Goal: Task Accomplishment & Management: Manage account settings

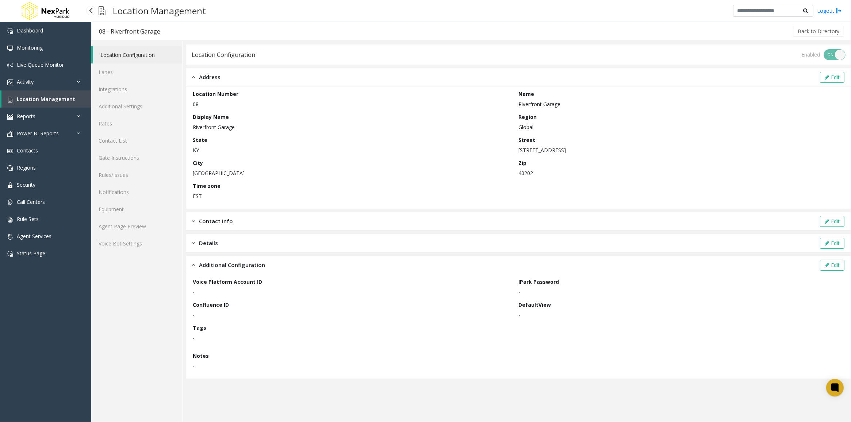
click at [26, 96] on span "Location Management" at bounding box center [46, 99] width 58 height 7
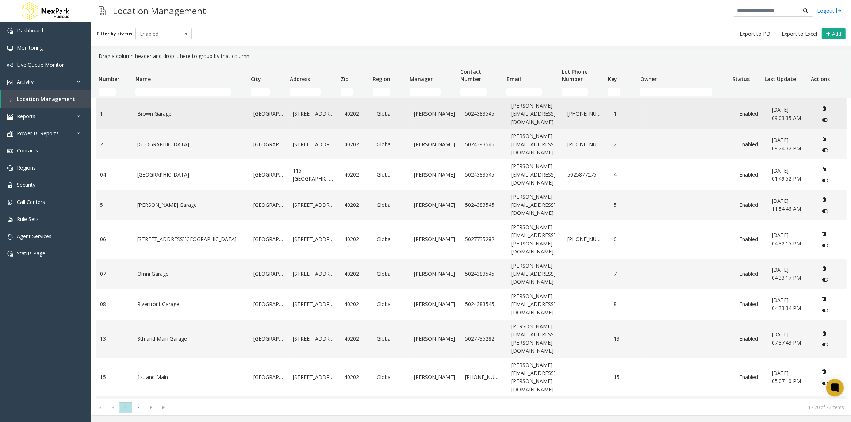
click at [162, 113] on link "Brown Garage" at bounding box center [190, 114] width 107 height 8
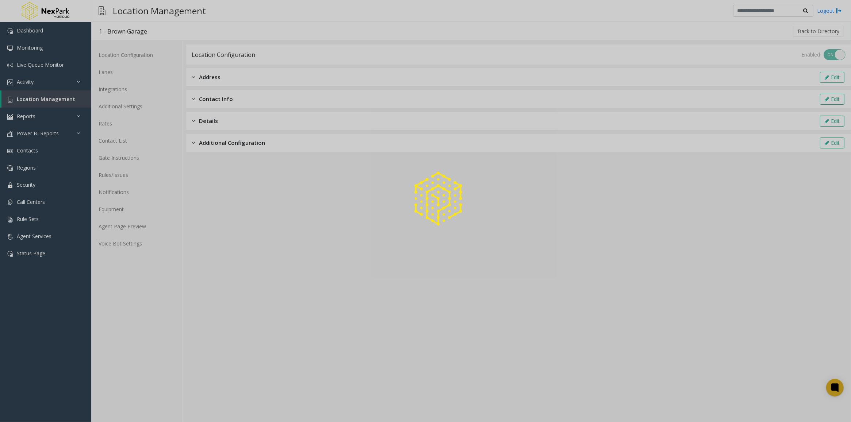
click at [219, 142] on div at bounding box center [425, 211] width 851 height 422
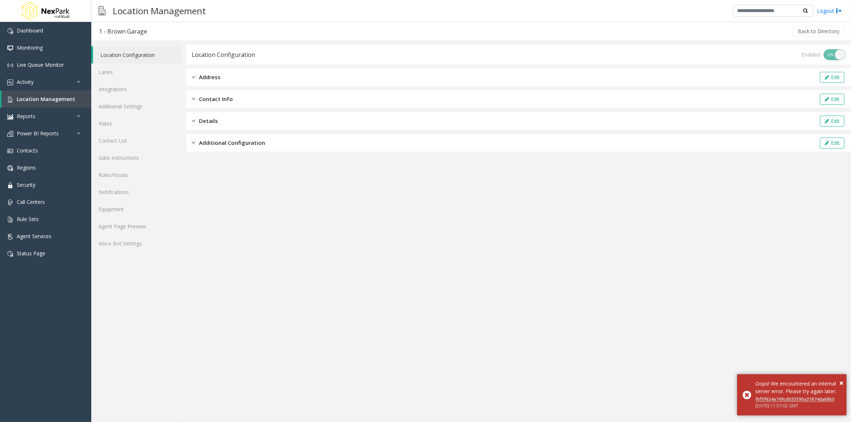
click at [245, 143] on span "Additional Configuration" at bounding box center [232, 143] width 66 height 8
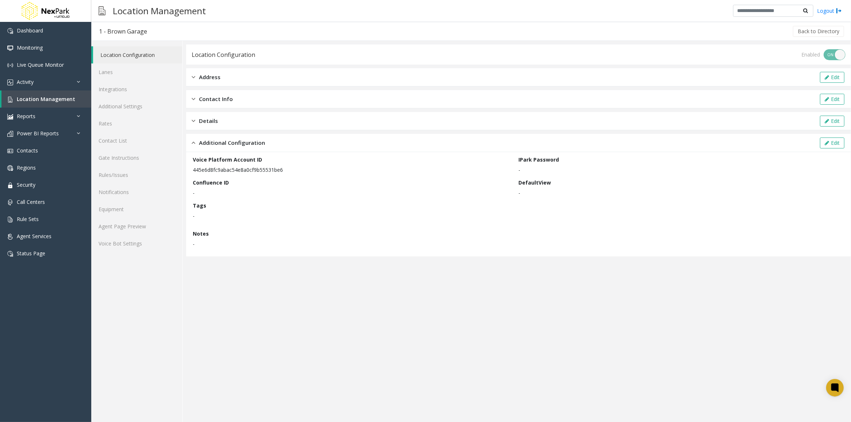
click at [254, 171] on p "445e6d8fc9abac54e8a0cf9b55531be6" at bounding box center [354, 170] width 322 height 8
copy p "445e6d8fc9abac54e8a0cf9b55531be6"
click at [836, 142] on button "Edit" at bounding box center [832, 143] width 24 height 11
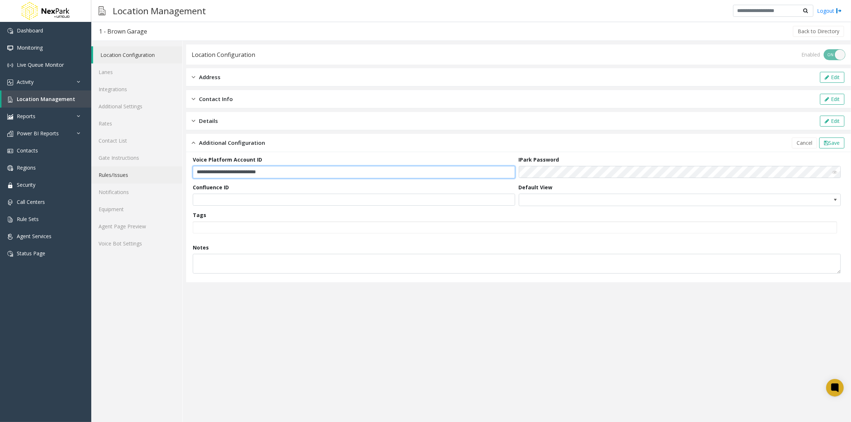
drag, startPoint x: 309, startPoint y: 173, endPoint x: 151, endPoint y: 168, distance: 158.4
click at [151, 168] on div "**********" at bounding box center [470, 231] width 759 height 381
paste input "text"
click at [836, 141] on span "Save" at bounding box center [833, 142] width 11 height 7
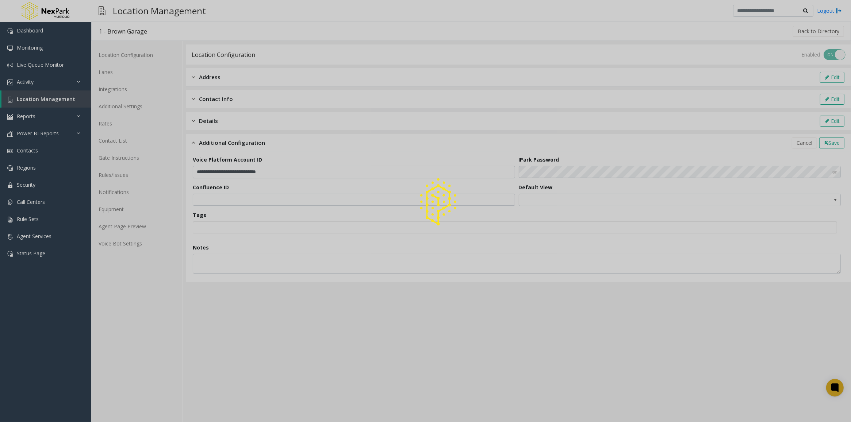
type input "**********"
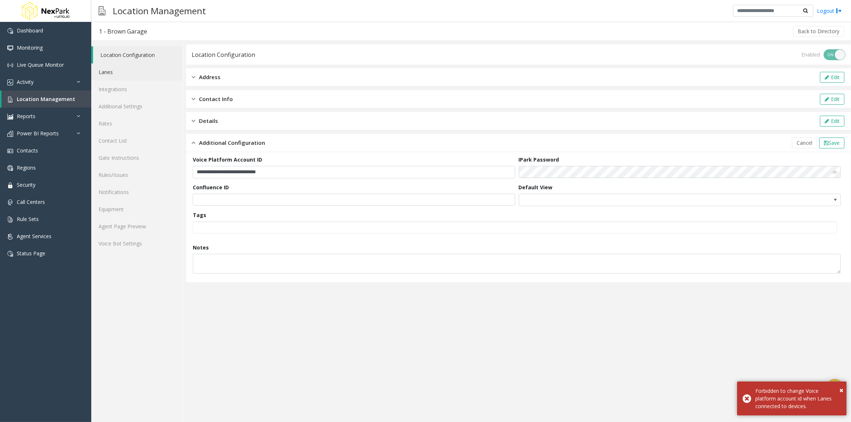
click at [108, 68] on link "Lanes" at bounding box center [136, 71] width 91 height 17
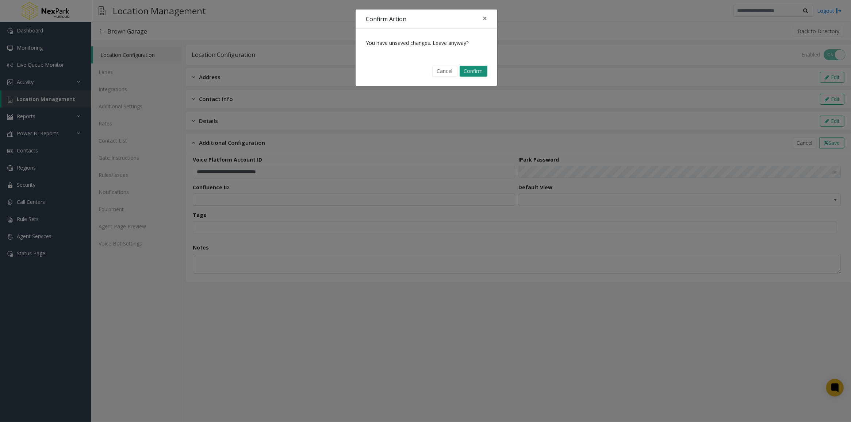
drag, startPoint x: 444, startPoint y: 68, endPoint x: 466, endPoint y: 69, distance: 21.2
click at [466, 69] on div "Cancel Confirm" at bounding box center [426, 71] width 131 height 19
click at [468, 69] on button "Confirm" at bounding box center [473, 71] width 28 height 11
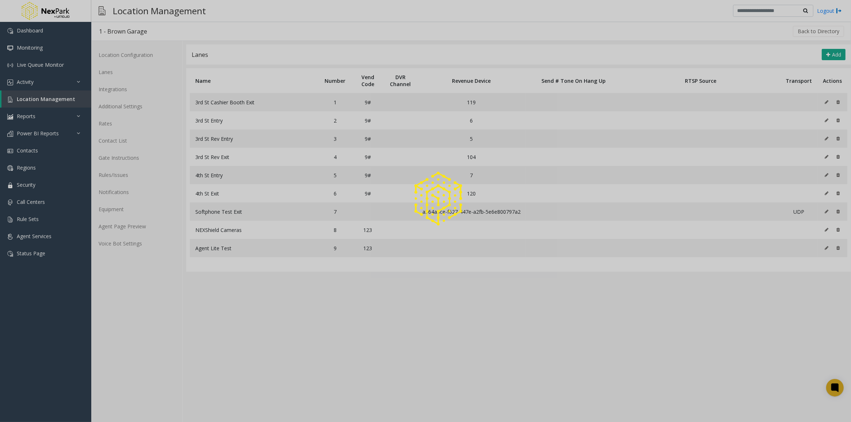
click at [97, 72] on div at bounding box center [425, 211] width 851 height 422
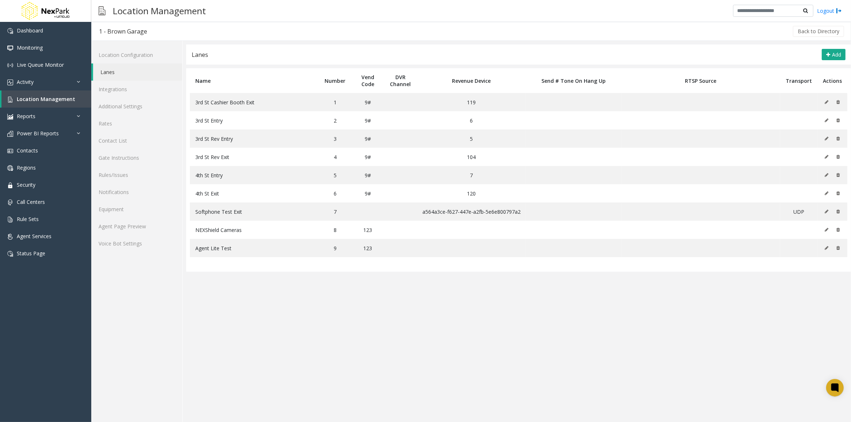
click at [826, 103] on icon at bounding box center [826, 102] width 4 height 4
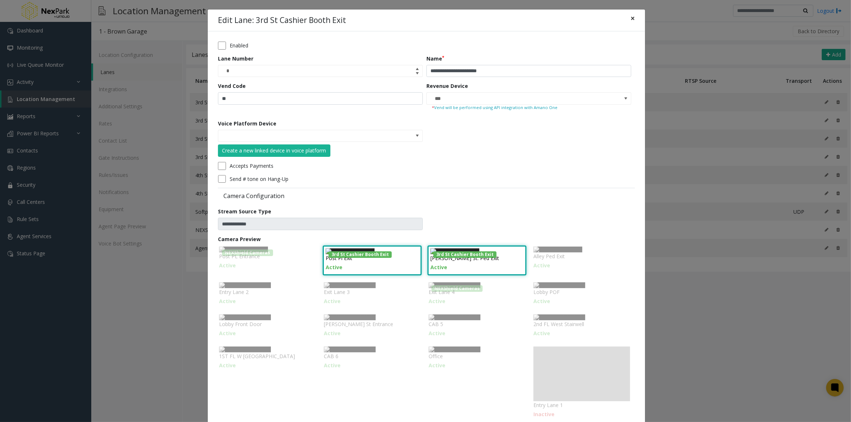
click at [630, 16] on span "×" at bounding box center [632, 18] width 4 height 10
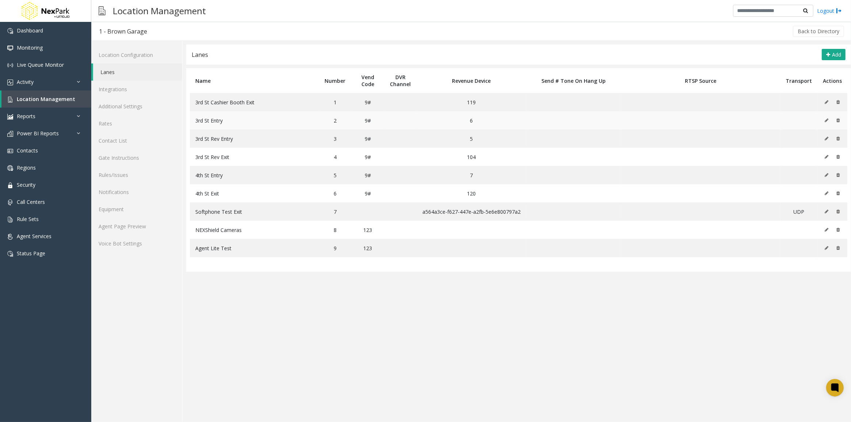
click at [829, 121] on button at bounding box center [828, 120] width 8 height 11
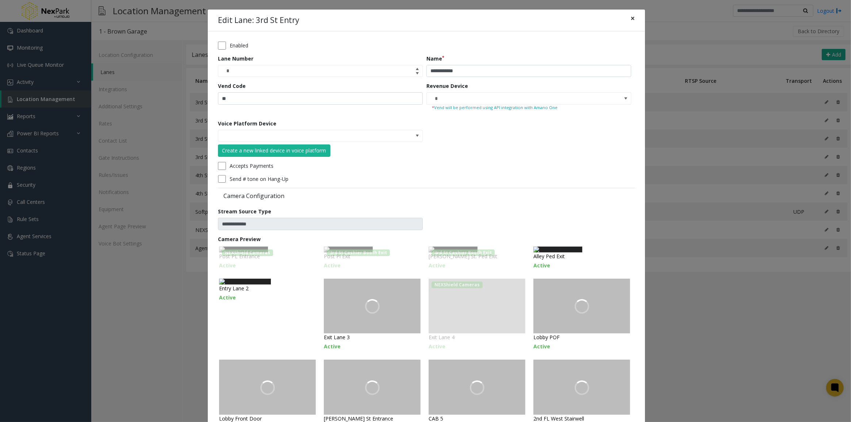
click at [631, 19] on span "×" at bounding box center [632, 18] width 4 height 10
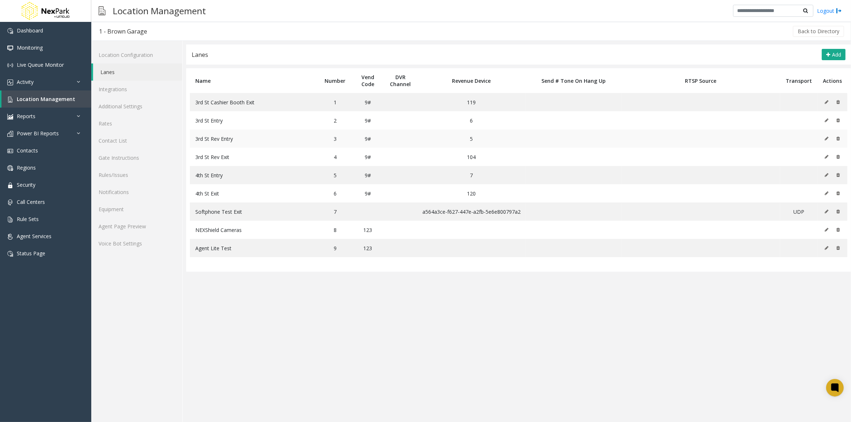
click at [827, 139] on icon at bounding box center [826, 138] width 4 height 4
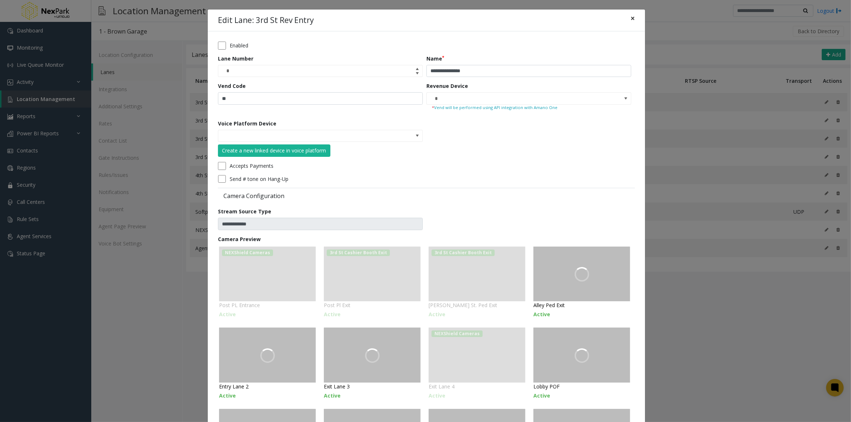
click at [630, 16] on span "×" at bounding box center [632, 18] width 4 height 10
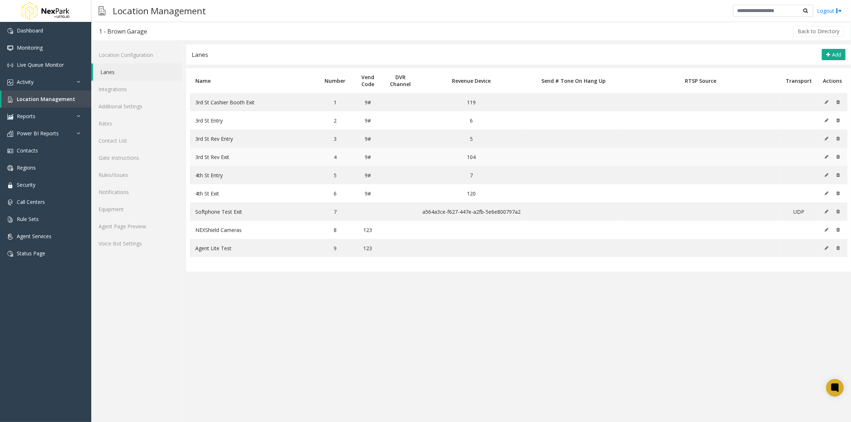
click at [826, 155] on icon at bounding box center [826, 157] width 4 height 4
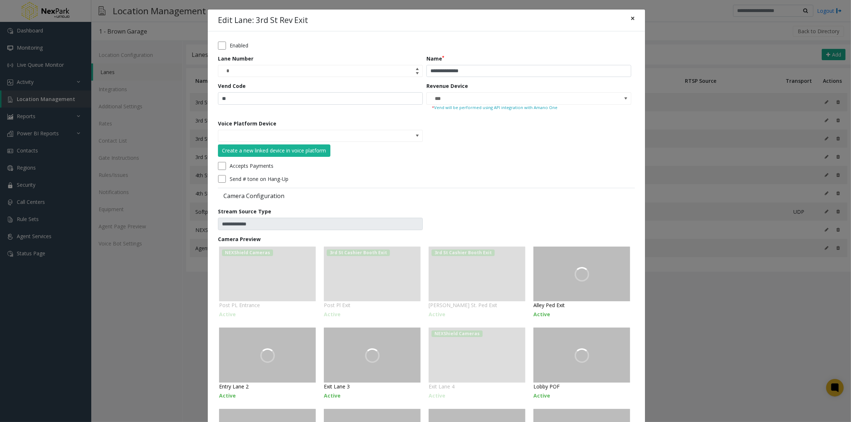
click at [631, 18] on span "×" at bounding box center [632, 18] width 4 height 10
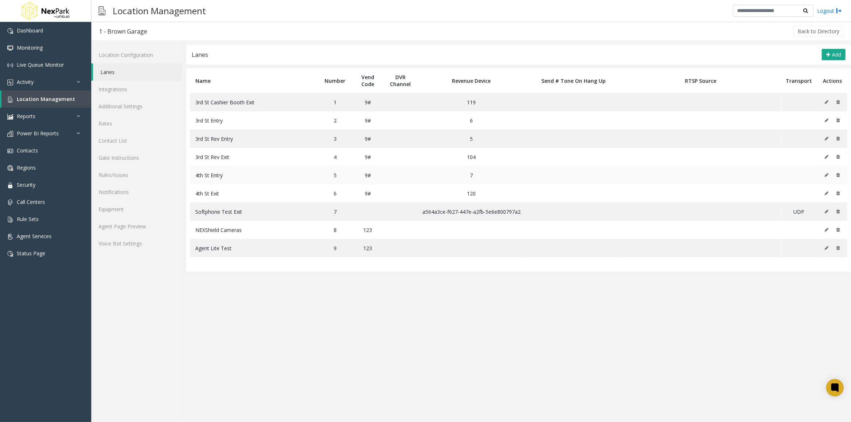
click at [824, 178] on button at bounding box center [828, 175] width 8 height 11
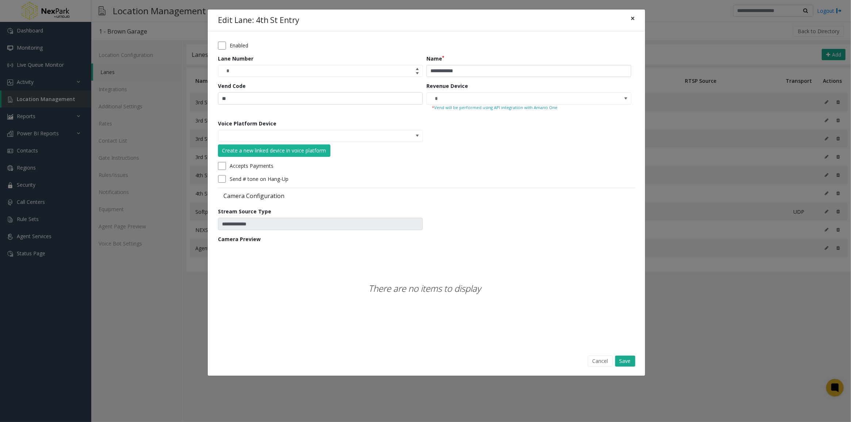
click at [631, 18] on span "×" at bounding box center [632, 18] width 4 height 10
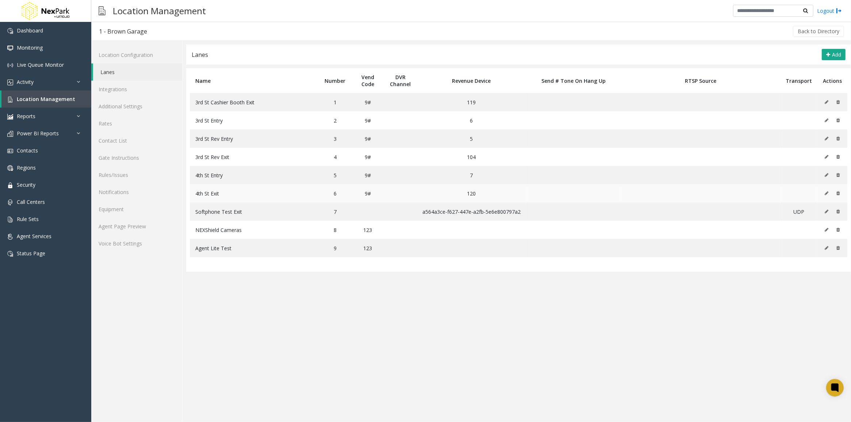
click at [828, 192] on icon at bounding box center [826, 193] width 4 height 4
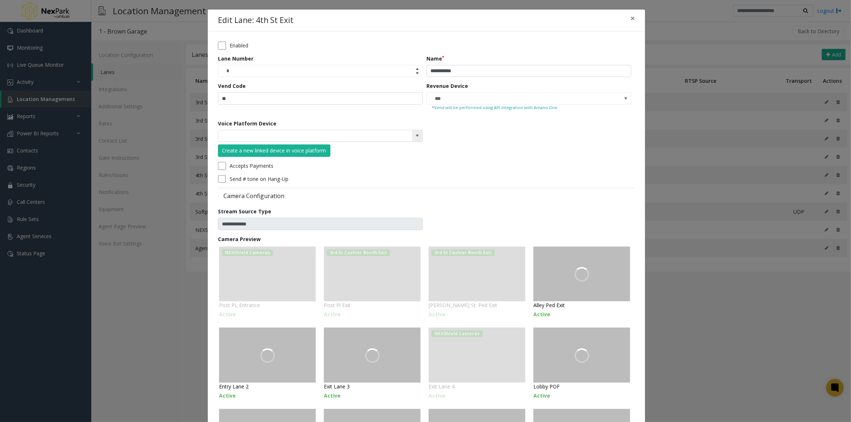
click at [414, 138] on span at bounding box center [417, 136] width 6 height 6
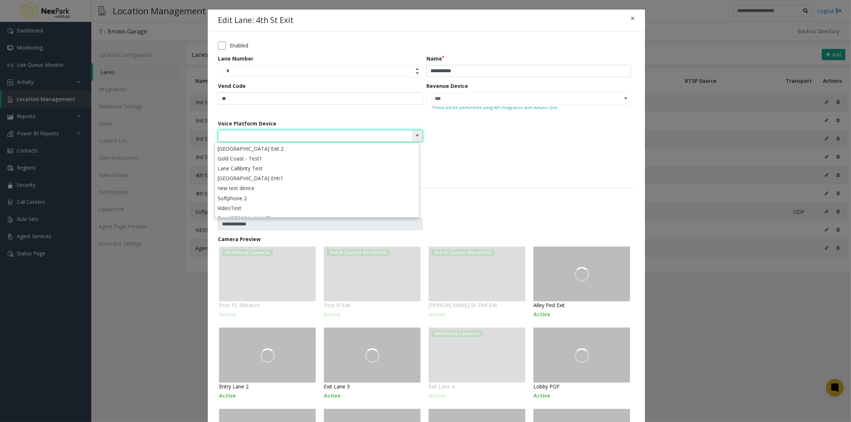
click at [414, 138] on span at bounding box center [417, 136] width 6 height 6
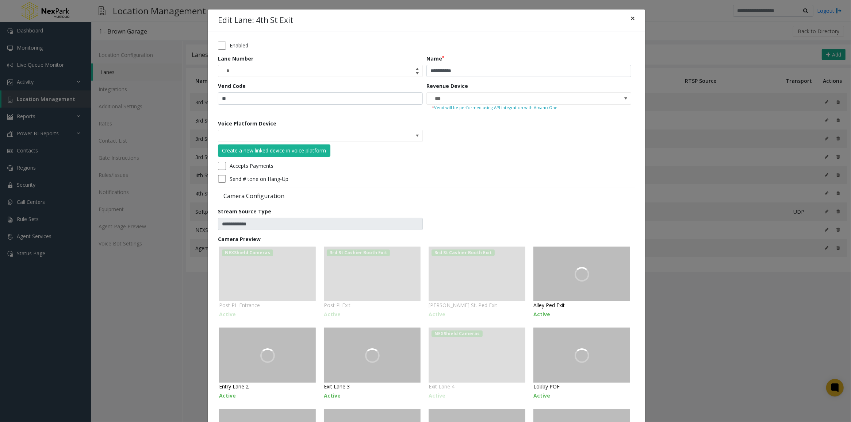
click at [630, 18] on span "×" at bounding box center [632, 18] width 4 height 10
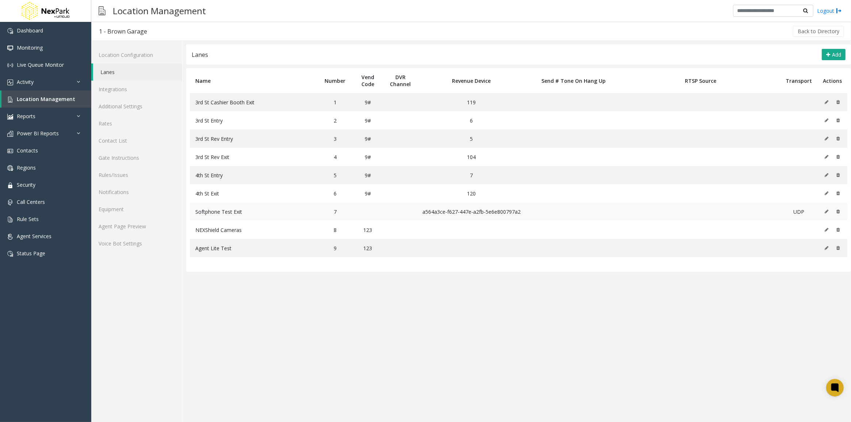
click at [825, 212] on icon at bounding box center [826, 211] width 4 height 4
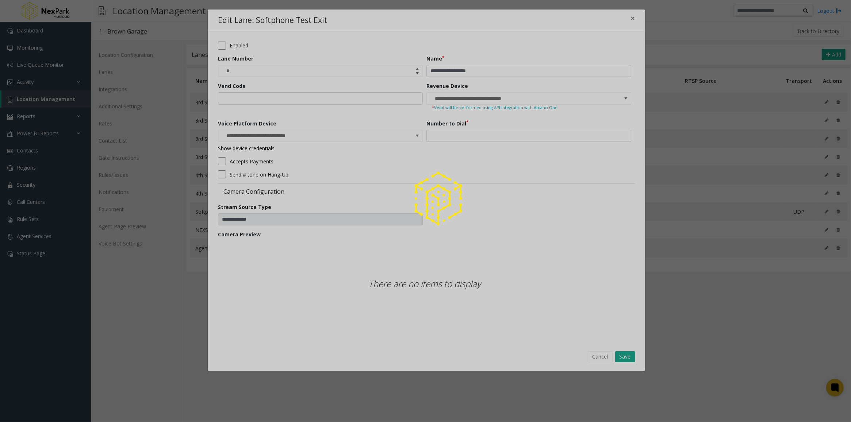
click at [396, 139] on div at bounding box center [425, 211] width 851 height 422
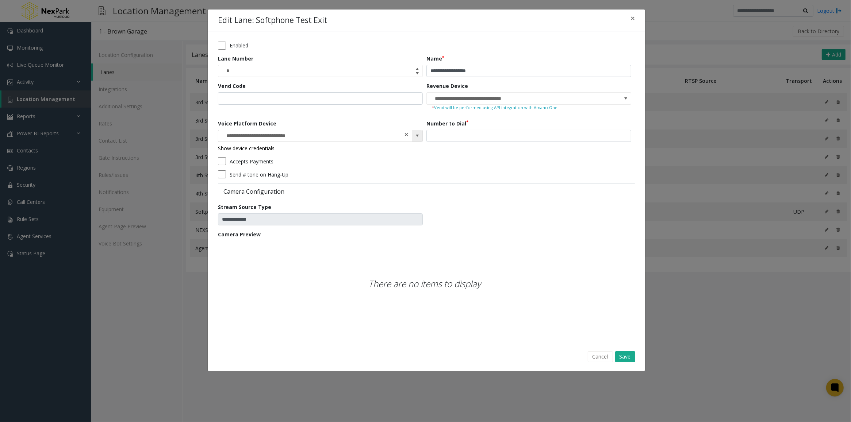
click at [406, 135] on span at bounding box center [406, 135] width 5 height 8
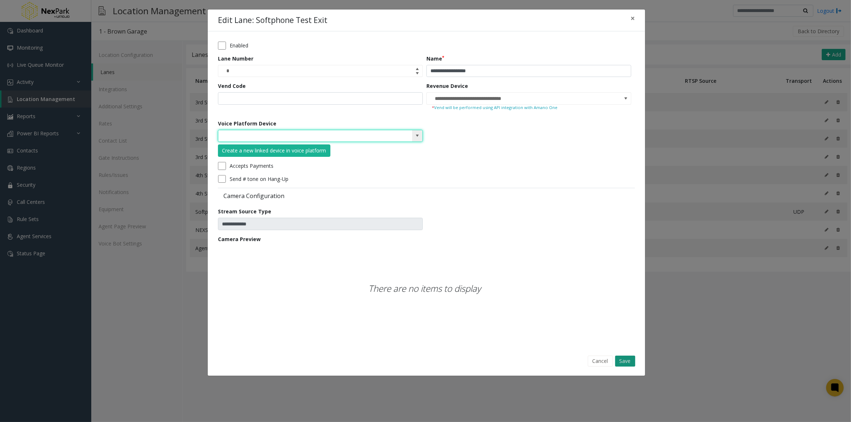
click at [623, 361] on button "Save" at bounding box center [625, 361] width 20 height 11
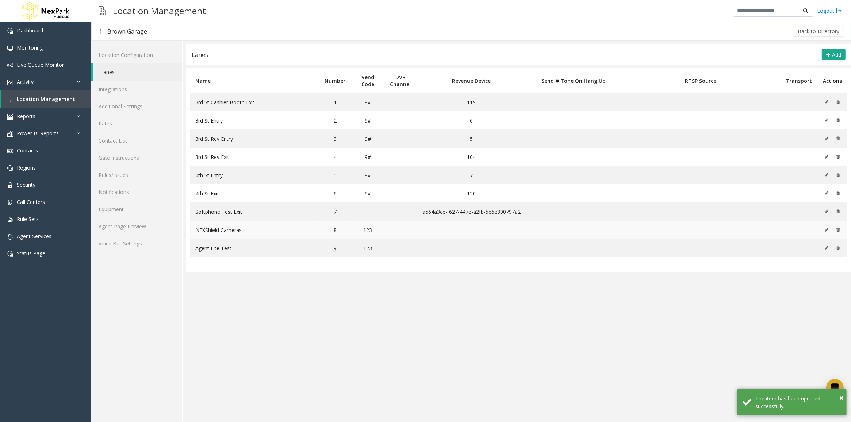
click at [827, 231] on icon at bounding box center [826, 230] width 4 height 4
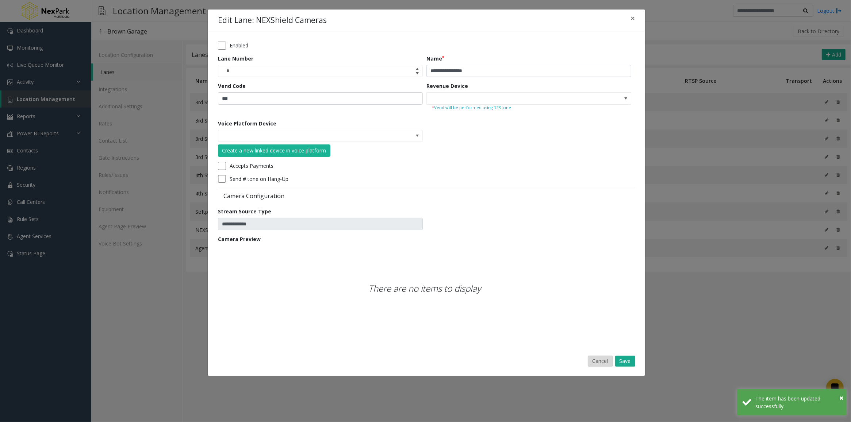
click at [602, 359] on button "Cancel" at bounding box center [599, 361] width 25 height 11
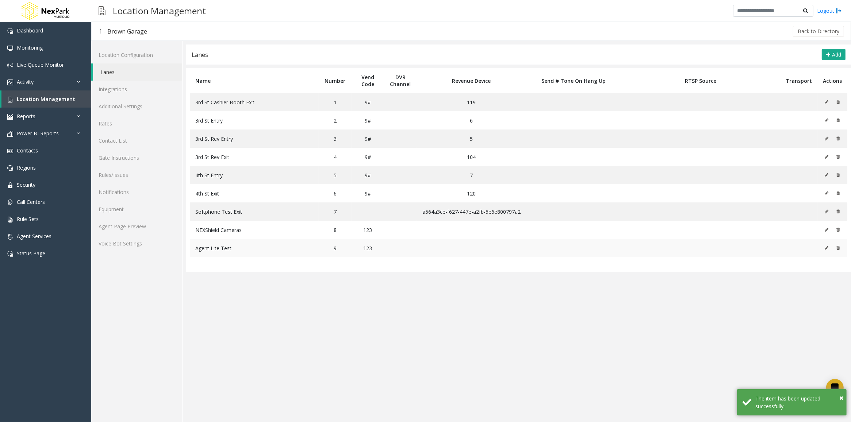
click at [826, 249] on icon at bounding box center [826, 248] width 4 height 4
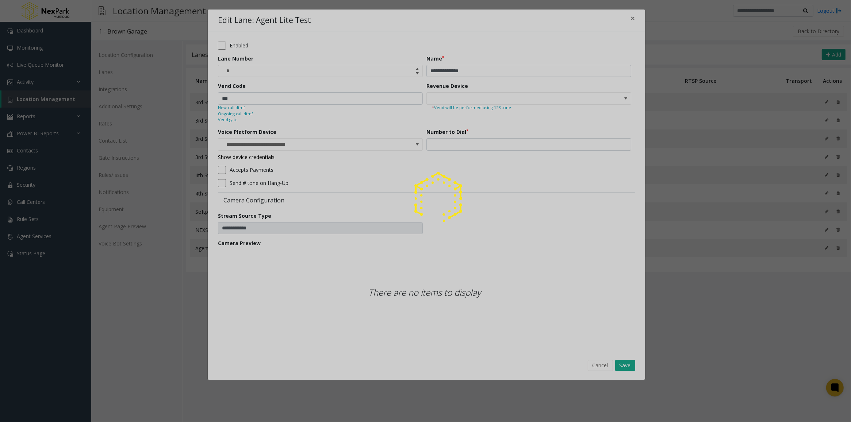
type input "**********"
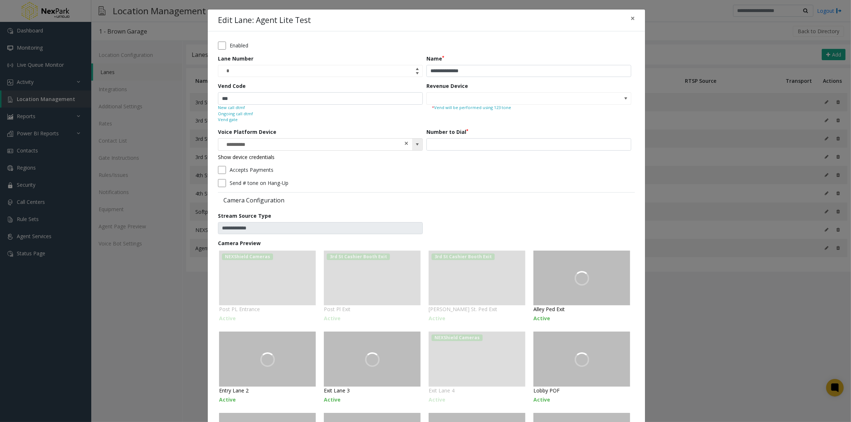
click at [404, 143] on span at bounding box center [406, 144] width 5 height 8
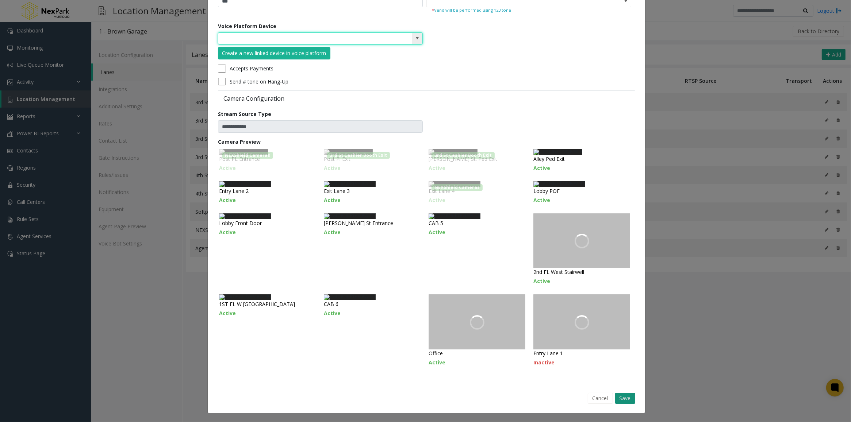
scroll to position [199, 0]
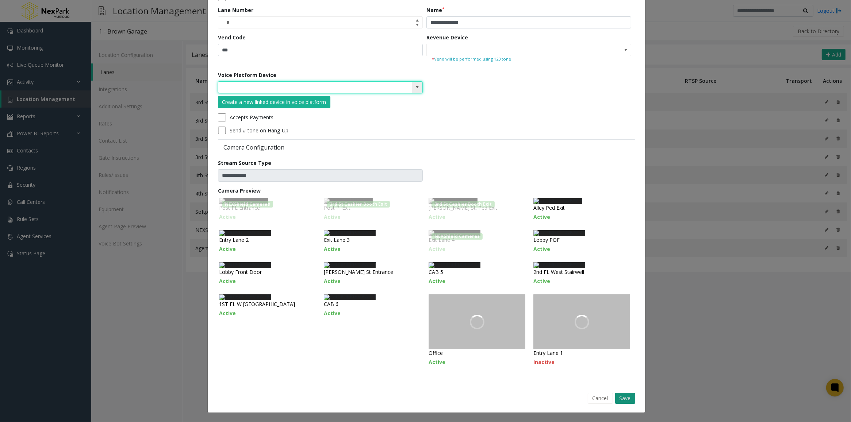
click at [628, 399] on button "Save" at bounding box center [625, 398] width 20 height 11
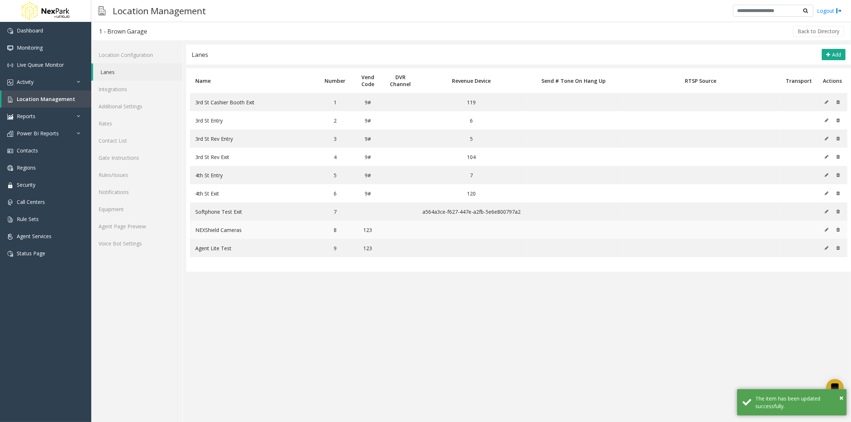
click at [826, 230] on icon at bounding box center [826, 230] width 4 height 4
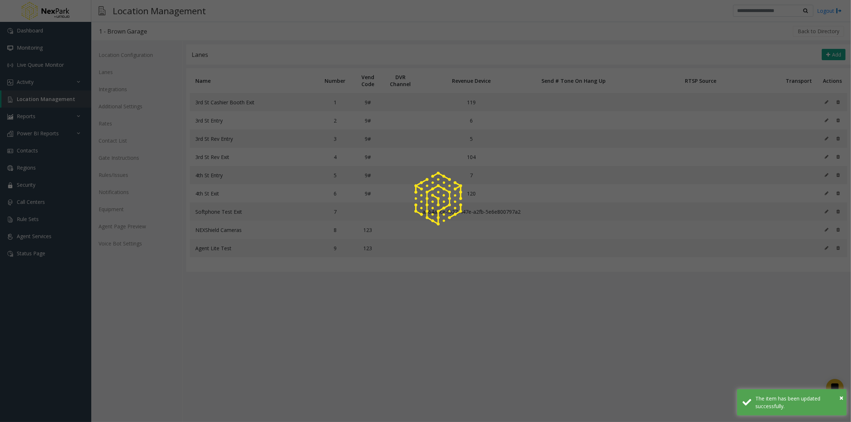
scroll to position [0, 0]
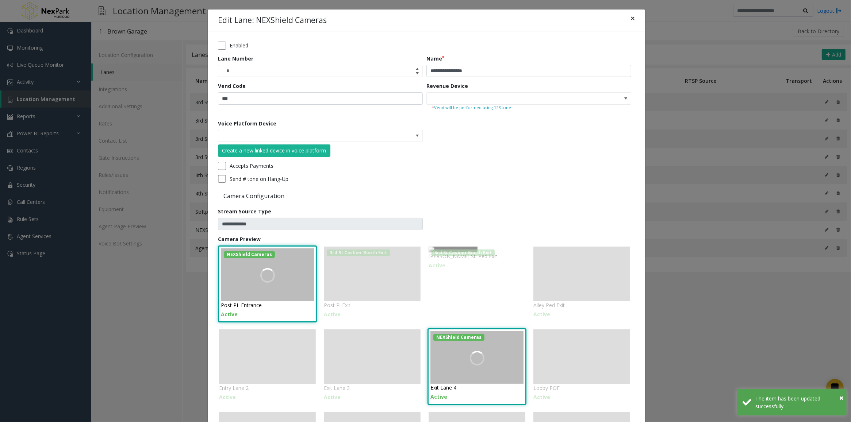
click at [630, 17] on span "×" at bounding box center [632, 18] width 4 height 10
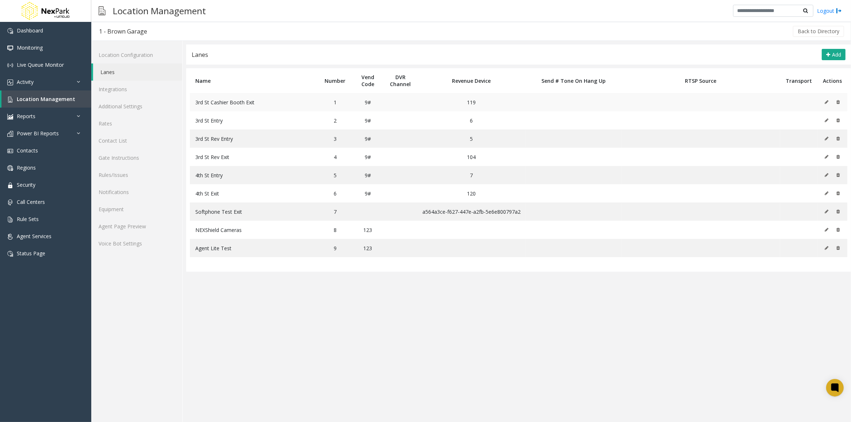
click at [826, 101] on icon at bounding box center [826, 102] width 4 height 4
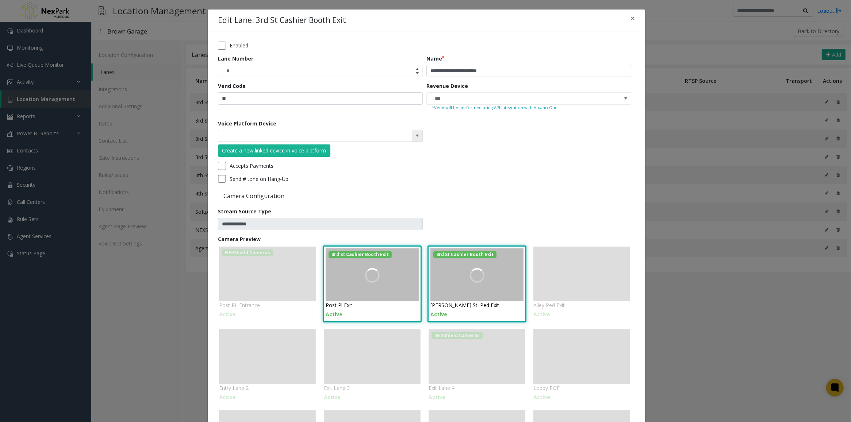
click at [414, 136] on span at bounding box center [417, 136] width 6 height 6
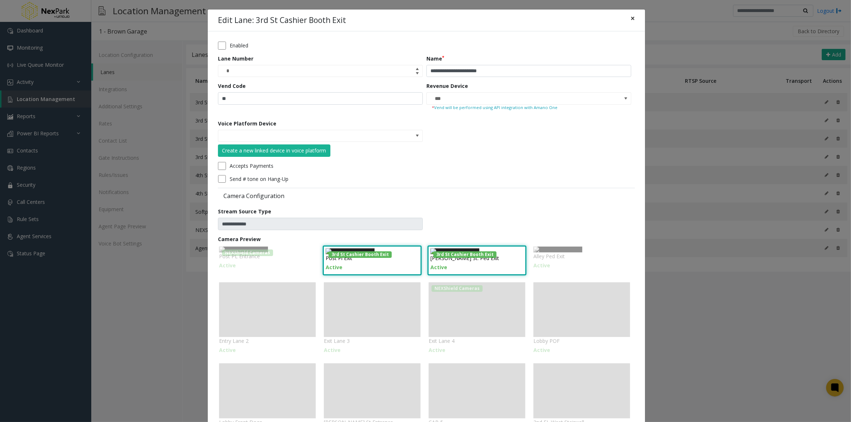
click at [627, 18] on button "×" at bounding box center [632, 18] width 15 height 18
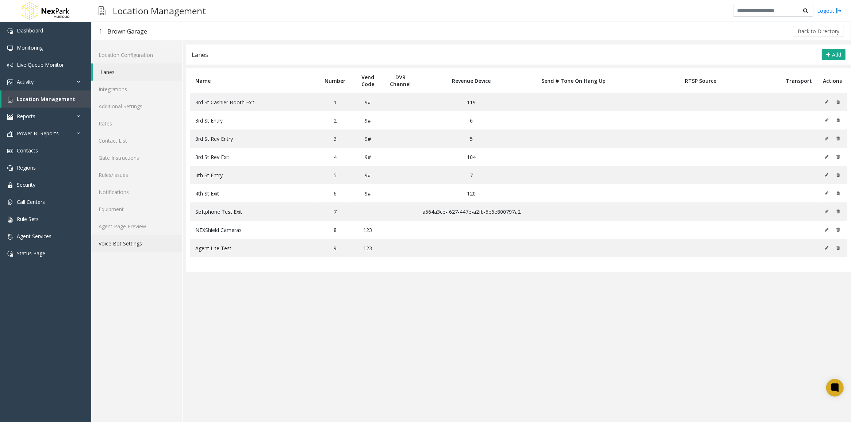
click at [125, 243] on link "Voice Bot Settings" at bounding box center [136, 243] width 91 height 17
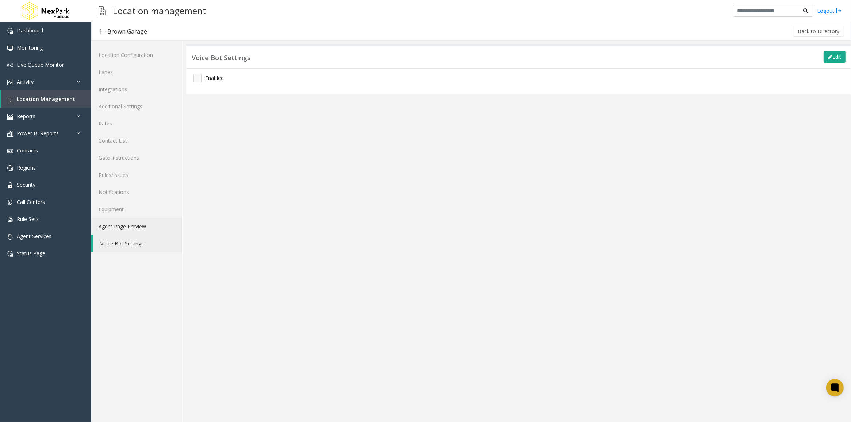
click at [120, 229] on link "Agent Page Preview" at bounding box center [136, 226] width 91 height 17
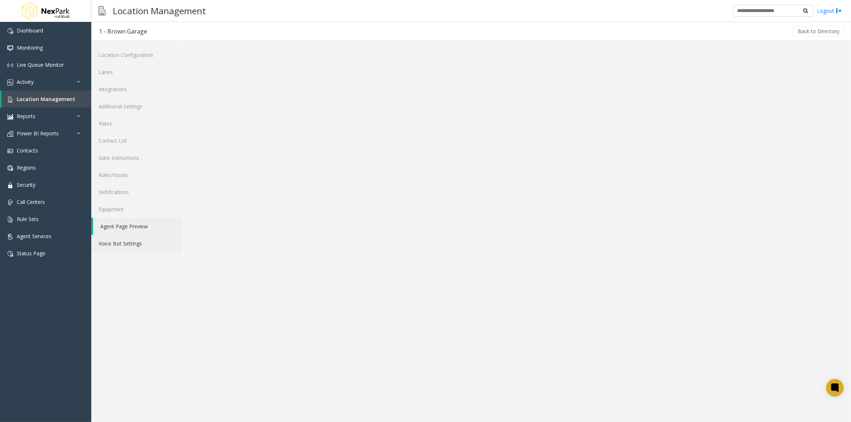
click at [120, 243] on link "Voice Bot Settings" at bounding box center [136, 243] width 91 height 17
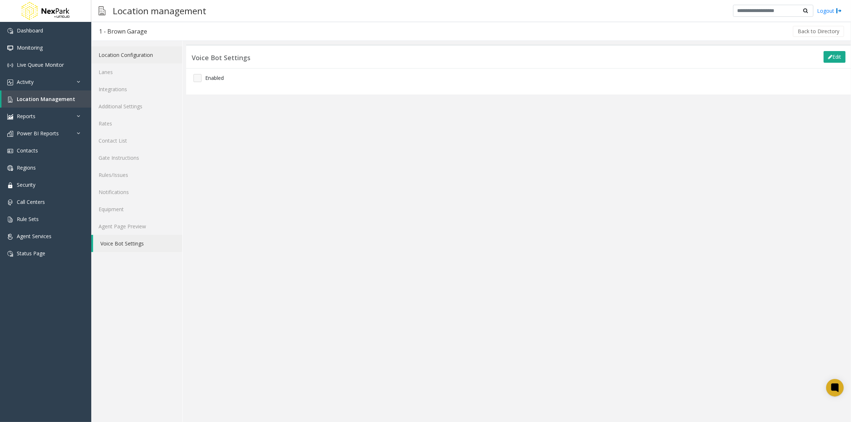
click at [119, 51] on link "Location Configuration" at bounding box center [136, 54] width 91 height 17
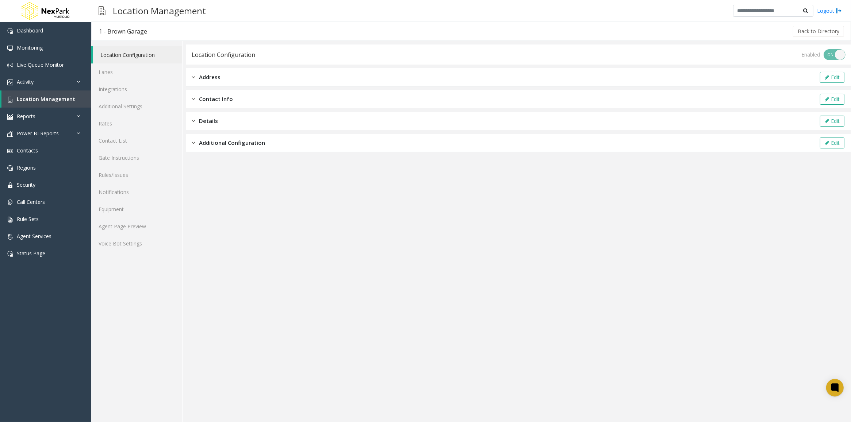
click at [196, 138] on div "Additional Configuration Edit" at bounding box center [518, 143] width 664 height 18
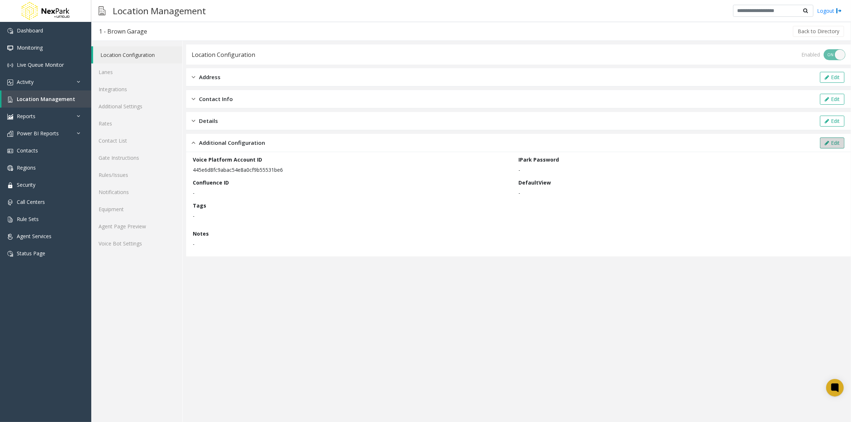
click at [825, 145] on icon at bounding box center [826, 142] width 4 height 5
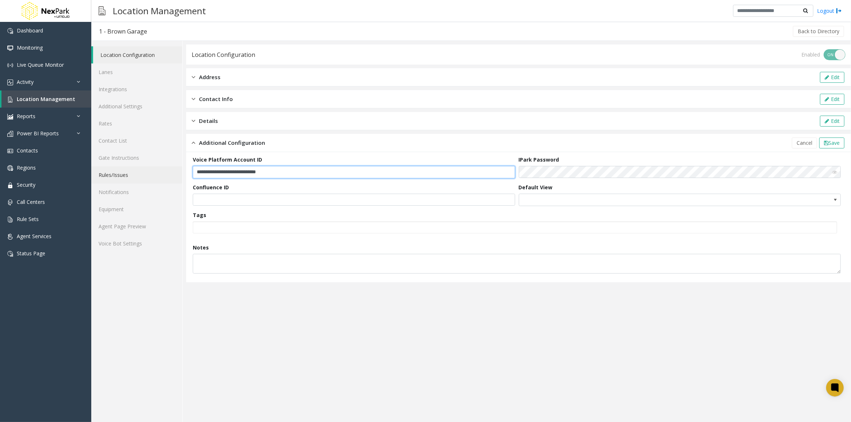
drag, startPoint x: 291, startPoint y: 171, endPoint x: 171, endPoint y: 167, distance: 120.5
click at [171, 167] on div "**********" at bounding box center [470, 231] width 759 height 381
paste input "text"
type input "**********"
click at [830, 138] on button "Save" at bounding box center [831, 143] width 25 height 11
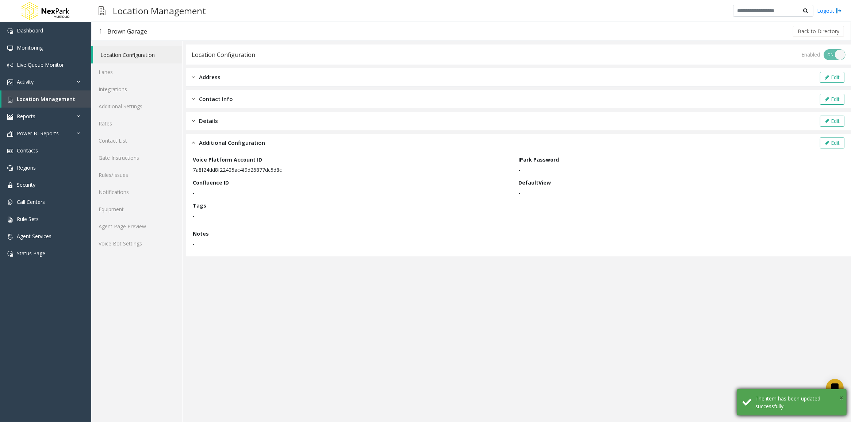
click at [842, 396] on span "×" at bounding box center [841, 398] width 4 height 10
click at [111, 70] on link "Lanes" at bounding box center [136, 71] width 91 height 17
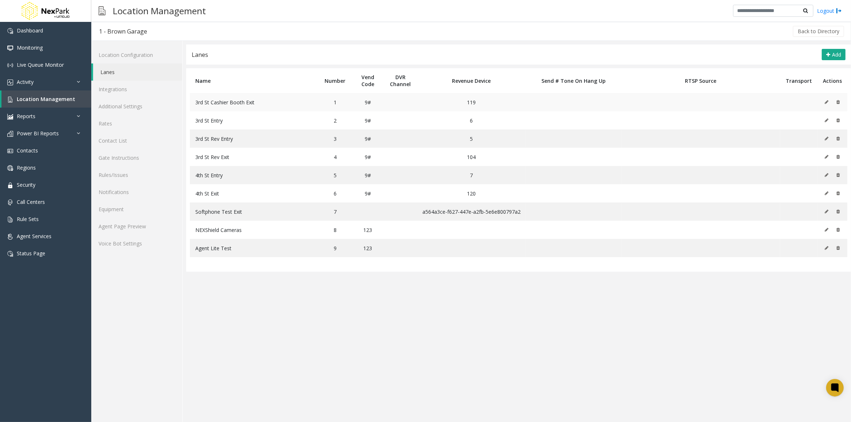
click at [827, 100] on icon at bounding box center [826, 102] width 4 height 4
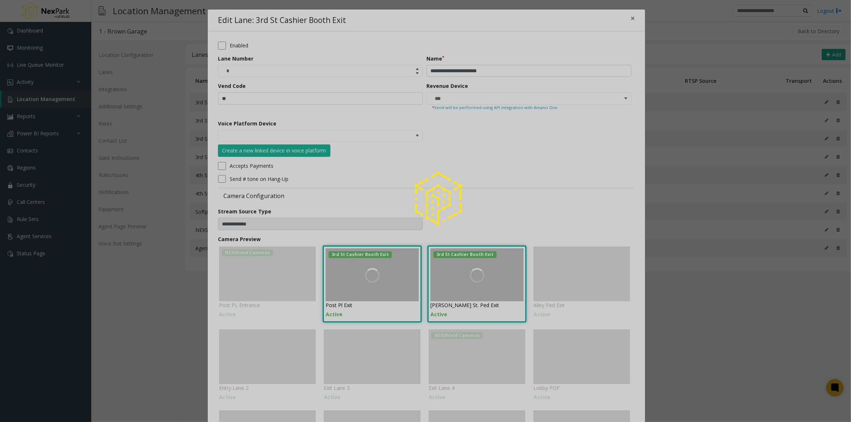
click at [415, 135] on div at bounding box center [425, 211] width 851 height 422
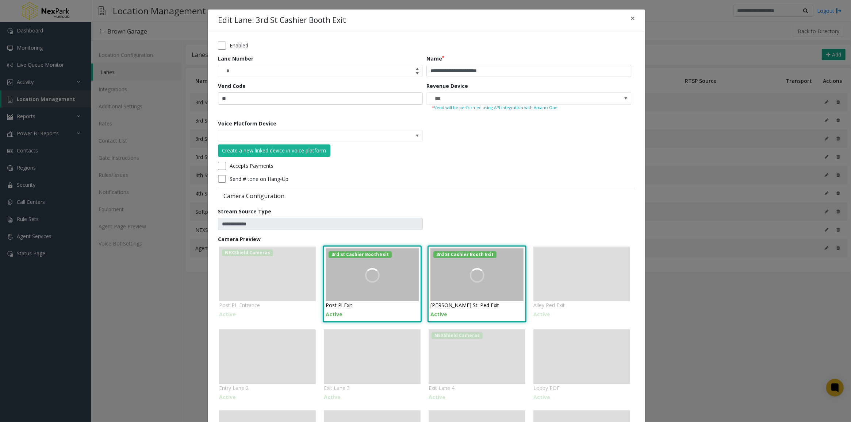
click at [415, 135] on span at bounding box center [417, 136] width 6 height 6
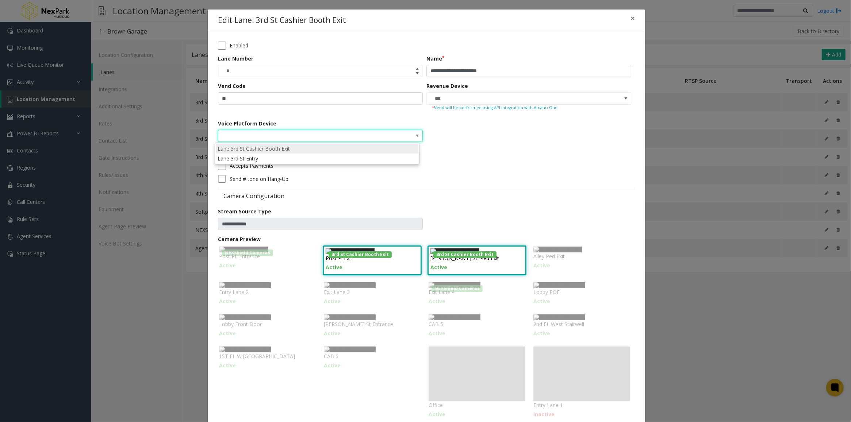
click at [325, 146] on li "Lane 3rd St Cashier Booth Exit" at bounding box center [317, 149] width 203 height 10
type input "**********"
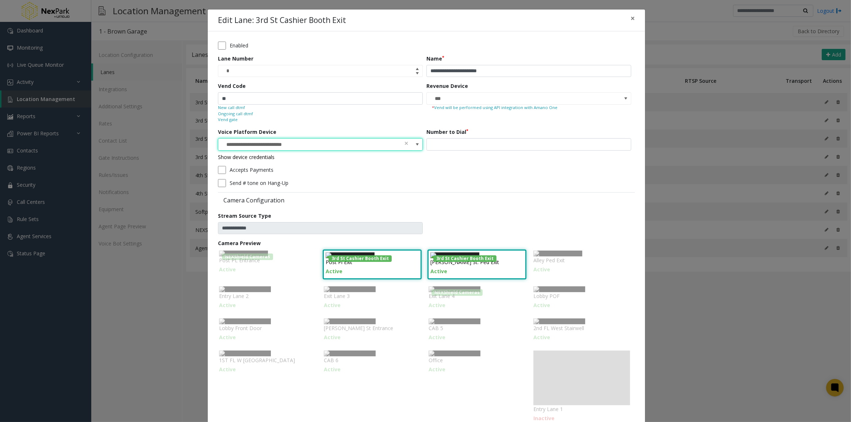
scroll to position [205, 0]
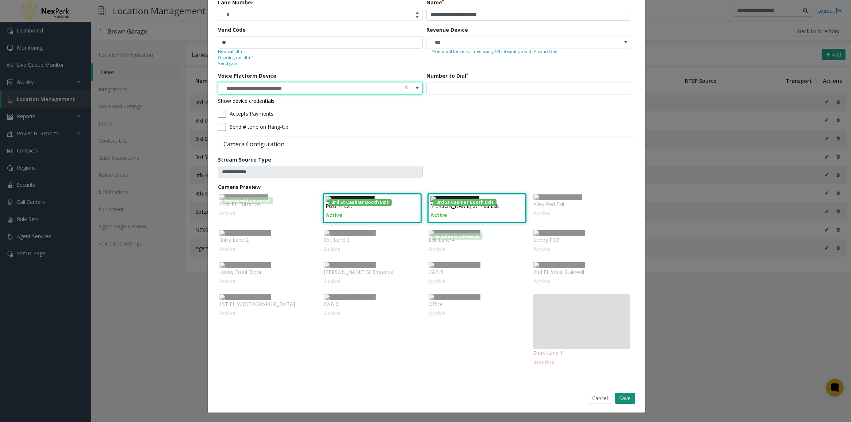
click at [623, 402] on button "Save" at bounding box center [625, 398] width 20 height 11
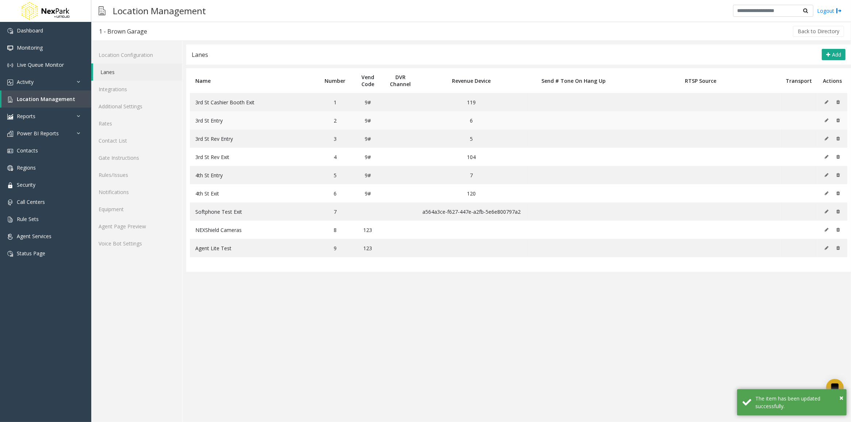
click at [827, 120] on icon at bounding box center [826, 120] width 4 height 4
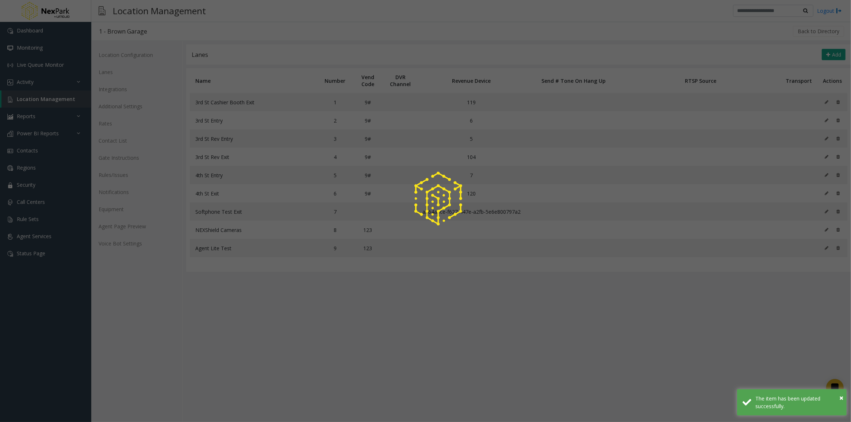
scroll to position [0, 0]
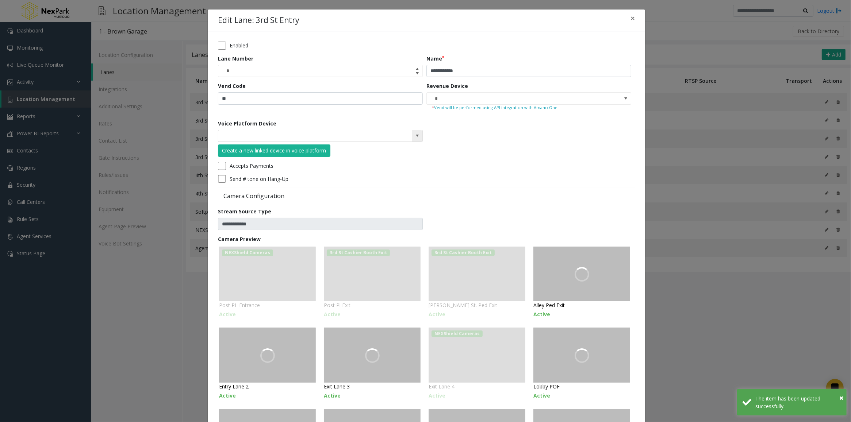
click at [415, 136] on span at bounding box center [417, 136] width 6 height 6
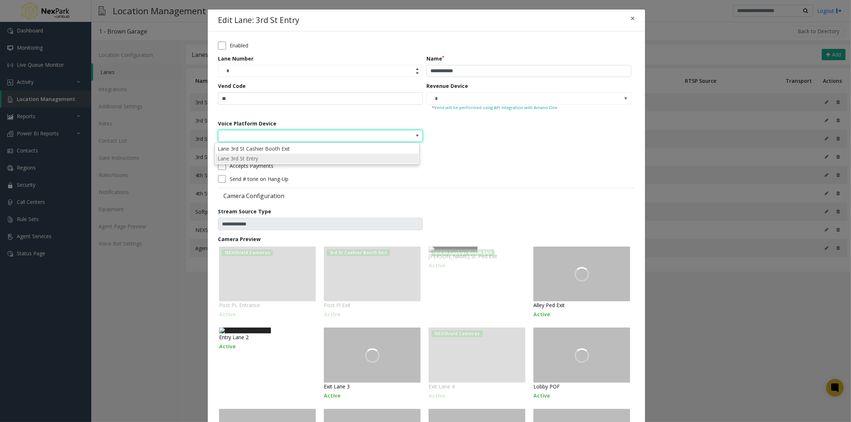
click at [267, 159] on li "Lane 3rd St Entry" at bounding box center [317, 159] width 203 height 10
type input "**********"
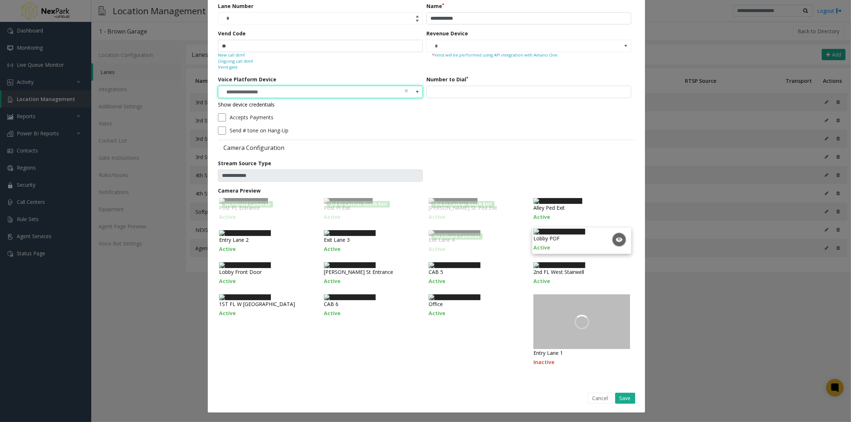
scroll to position [204, 0]
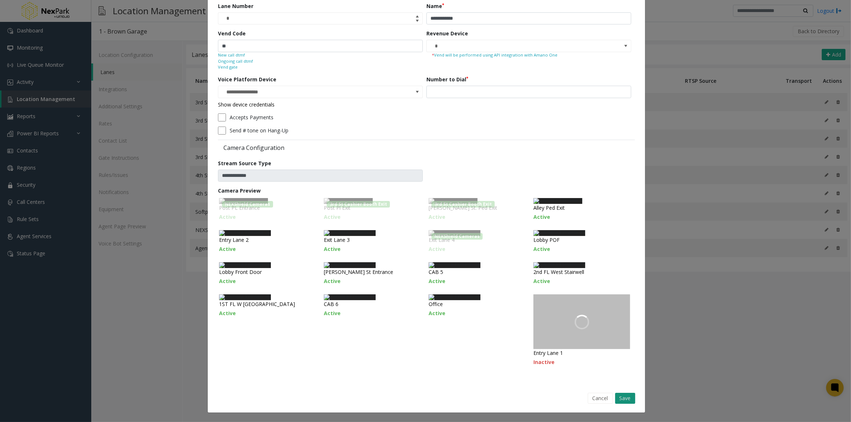
click at [621, 402] on button "Save" at bounding box center [625, 398] width 20 height 11
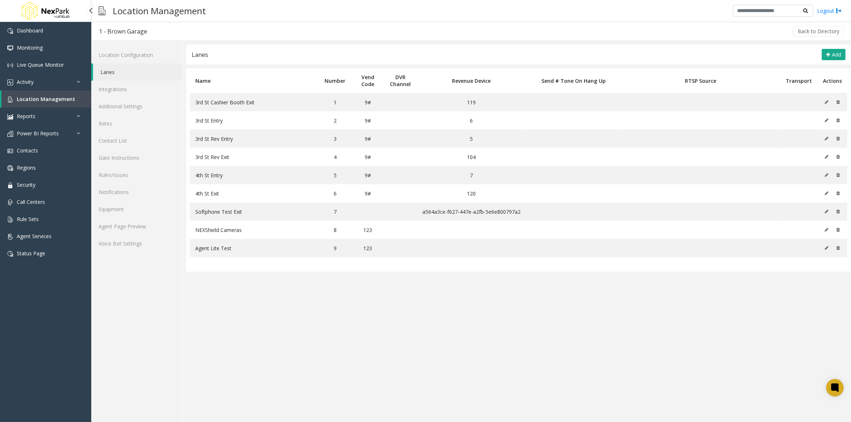
click at [35, 101] on span "Location Management" at bounding box center [46, 99] width 58 height 7
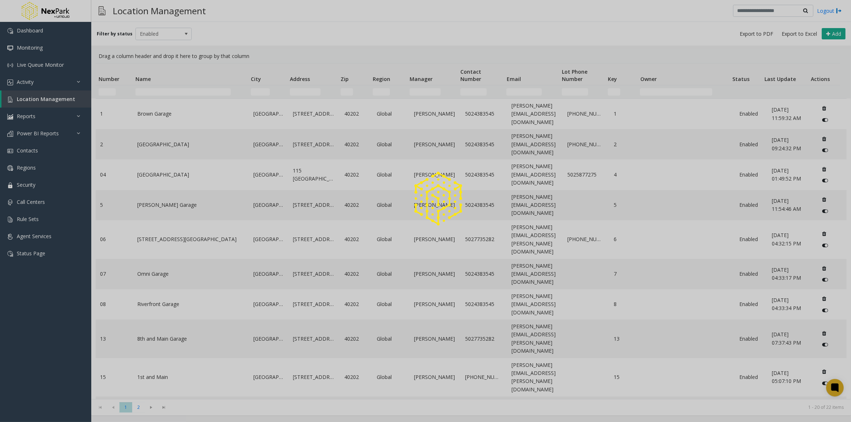
click at [181, 374] on div at bounding box center [425, 211] width 851 height 422
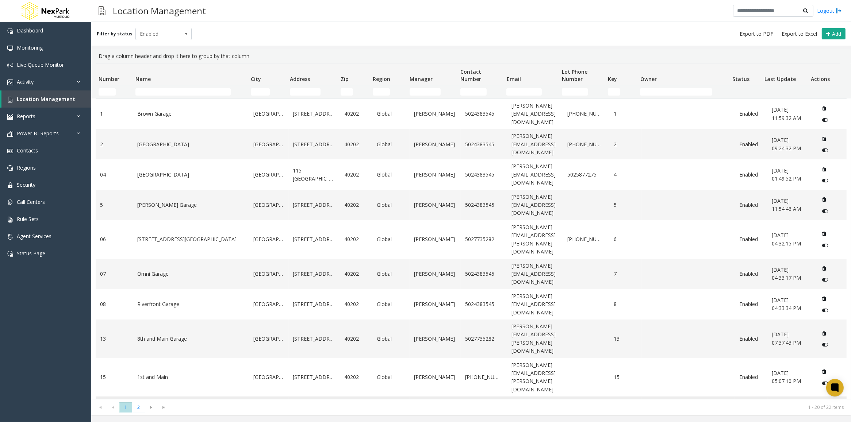
click at [167, 408] on link "Market Street Garage" at bounding box center [190, 412] width 107 height 8
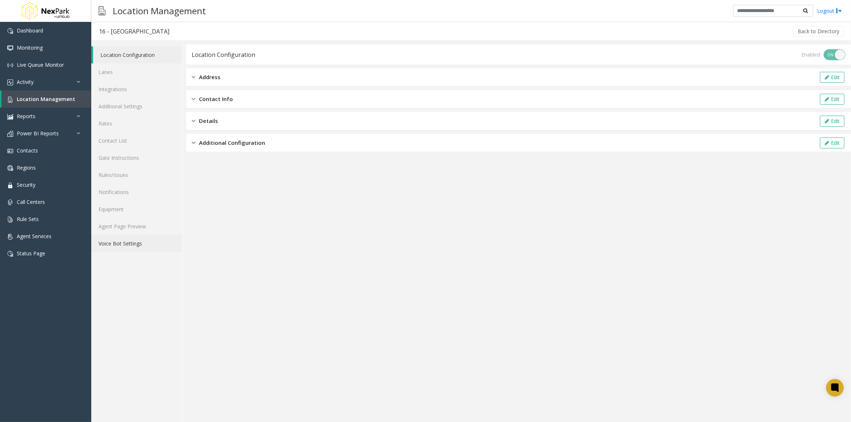
click at [128, 243] on link "Voice Bot Settings" at bounding box center [136, 243] width 91 height 17
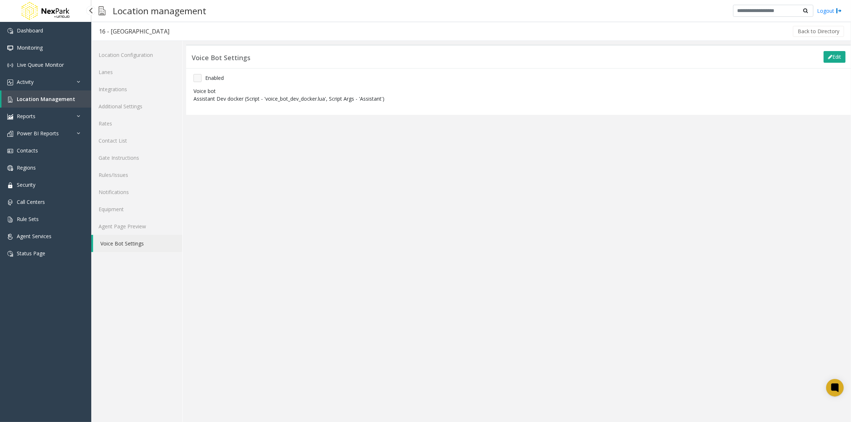
click at [35, 94] on link "Location Management" at bounding box center [46, 98] width 90 height 17
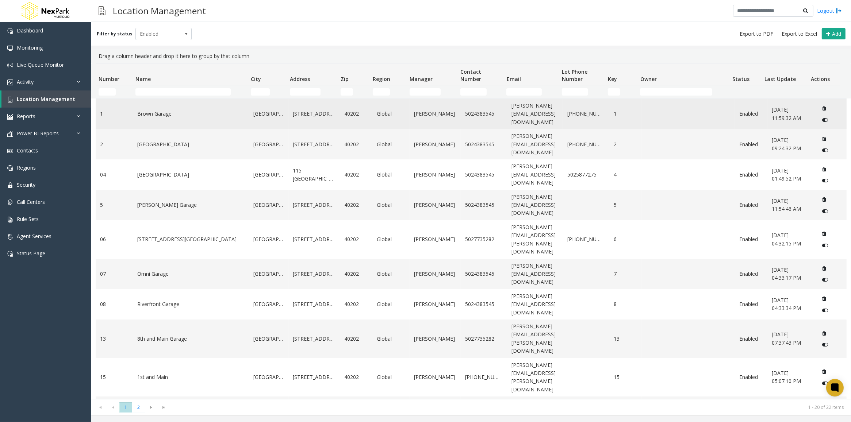
click at [171, 118] on td "Brown Garage" at bounding box center [191, 114] width 116 height 30
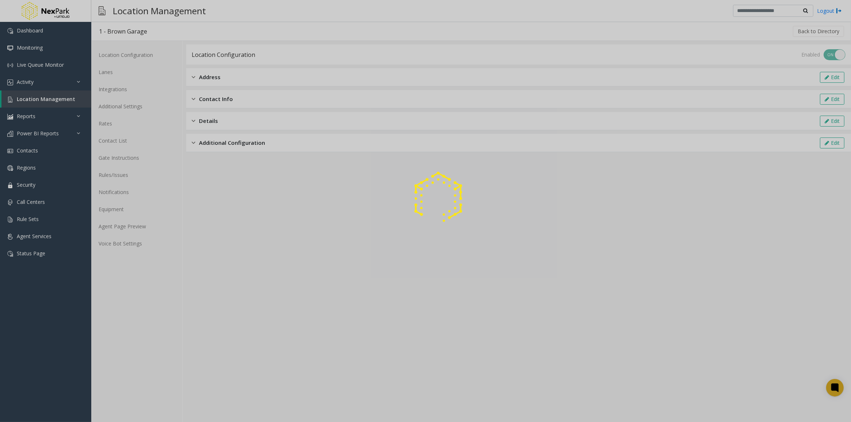
click at [130, 243] on div at bounding box center [425, 211] width 851 height 422
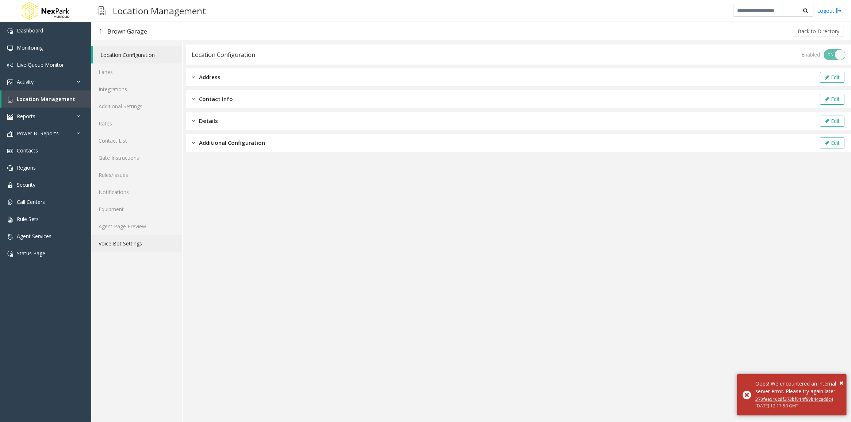
click at [120, 241] on link "Voice Bot Settings" at bounding box center [136, 243] width 91 height 17
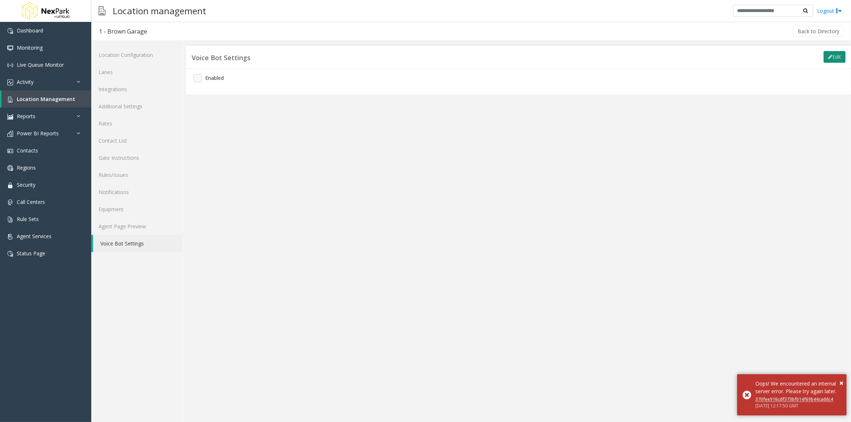
click at [834, 57] on button "Edit" at bounding box center [834, 57] width 22 height 12
click at [204, 79] on div "Enabled" at bounding box center [518, 78] width 661 height 8
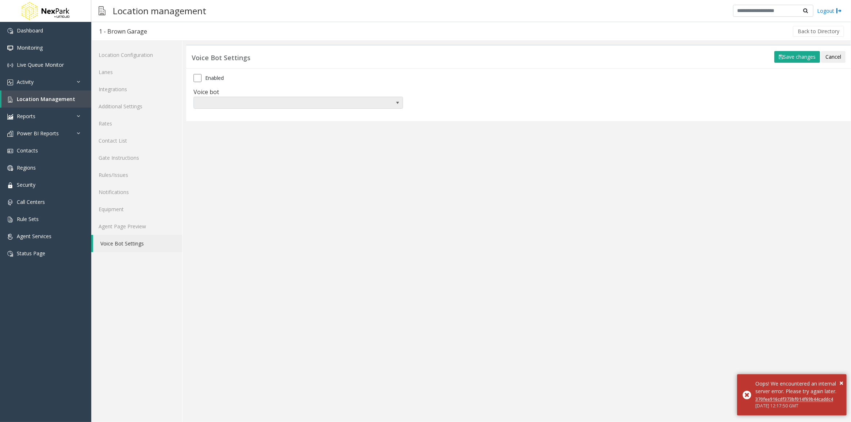
click at [392, 108] on span at bounding box center [397, 103] width 10 height 12
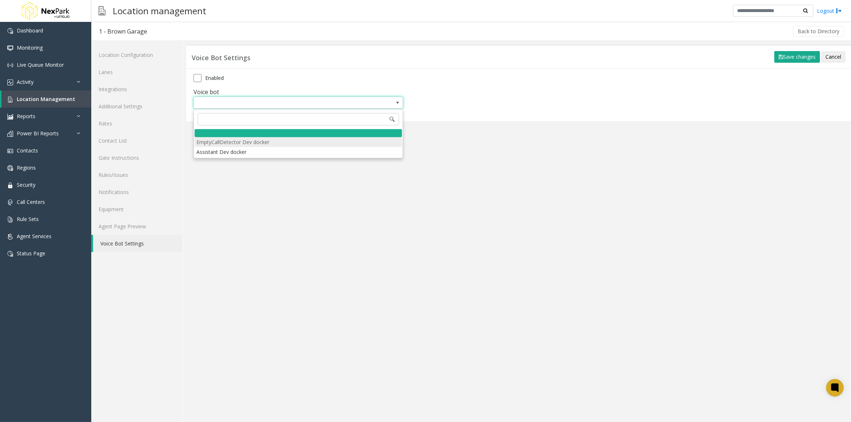
click at [247, 142] on li "EmptyCallDetector Dev docker" at bounding box center [297, 142] width 207 height 10
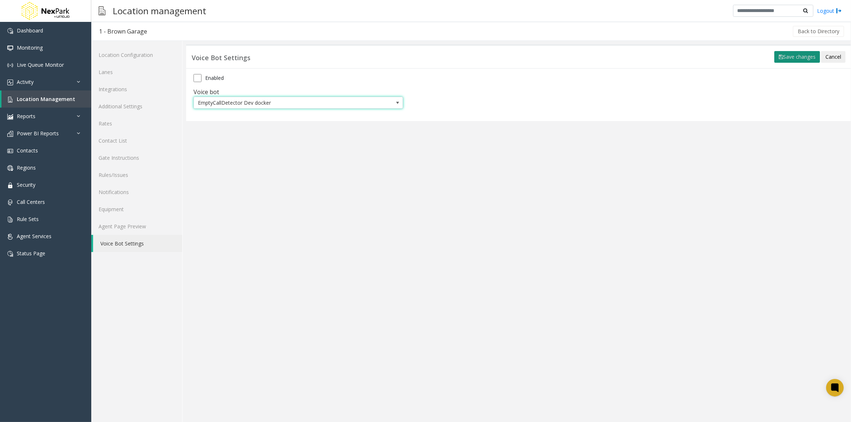
click at [790, 55] on button "Save changes" at bounding box center [797, 57] width 46 height 12
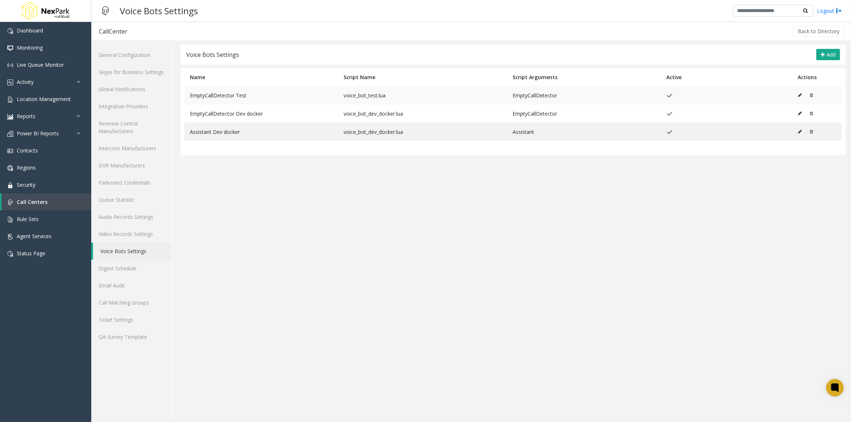
click at [800, 96] on icon at bounding box center [800, 95] width 4 height 4
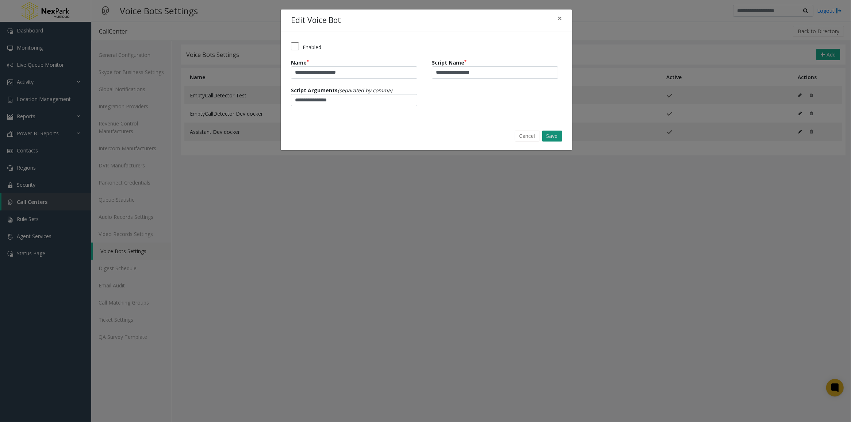
click at [557, 133] on button "Save" at bounding box center [552, 136] width 20 height 11
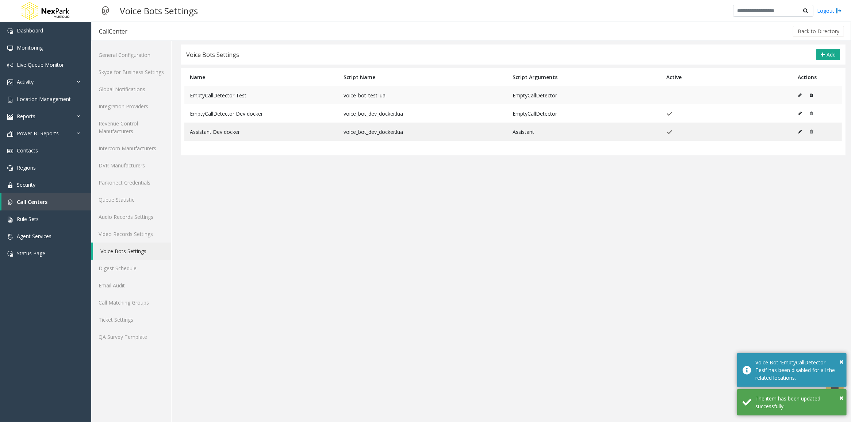
click at [812, 95] on icon at bounding box center [810, 95] width 3 height 4
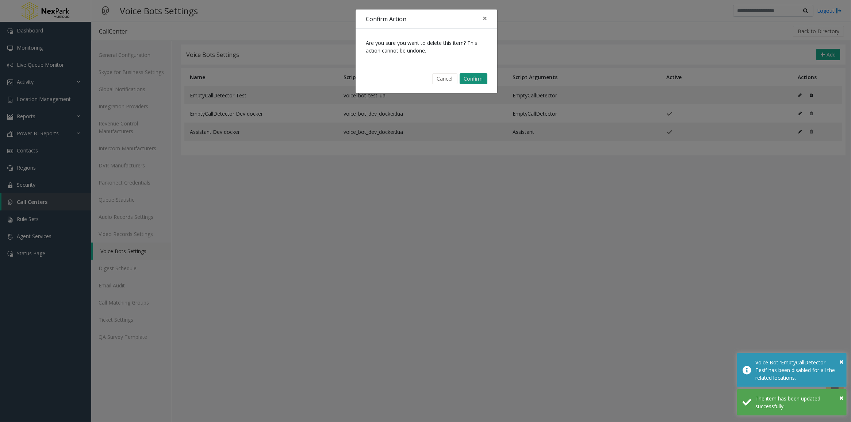
click at [477, 80] on button "Confirm" at bounding box center [473, 78] width 28 height 11
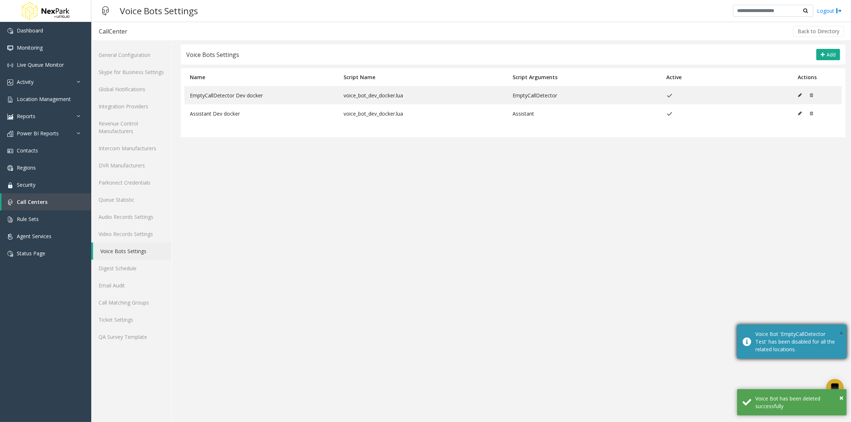
click at [840, 330] on span "×" at bounding box center [841, 333] width 4 height 10
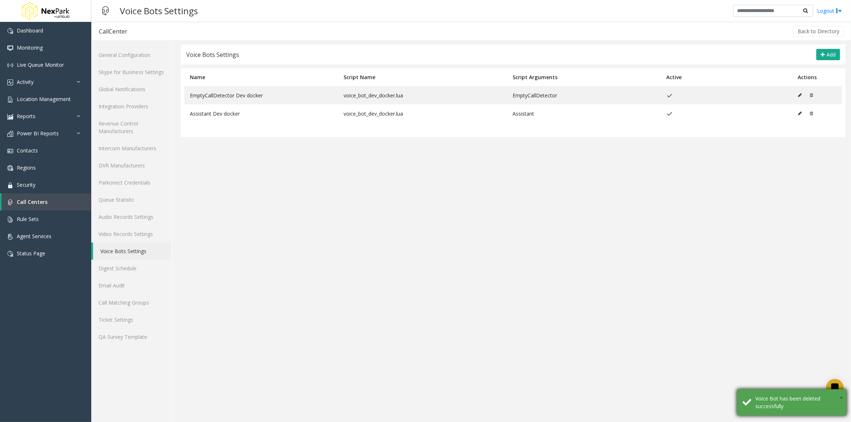
click at [840, 396] on span "×" at bounding box center [841, 398] width 4 height 10
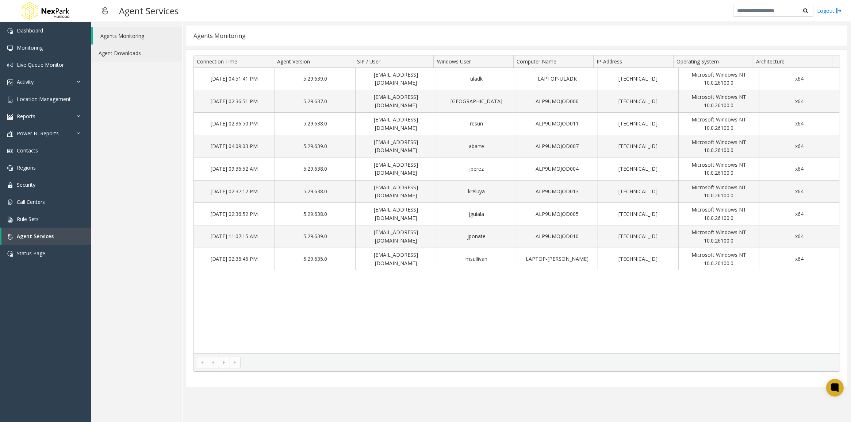
click at [122, 52] on link "Agent Downloads" at bounding box center [136, 53] width 91 height 17
